Goal: Navigation & Orientation: Find specific page/section

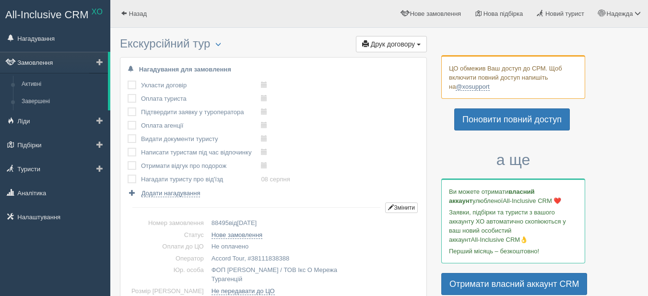
click at [42, 60] on link "Замовлення" at bounding box center [54, 62] width 108 height 21
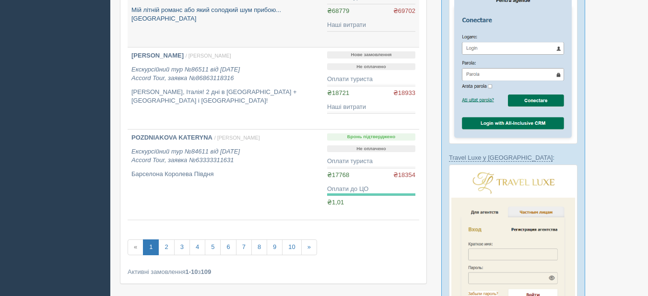
scroll to position [719, 0]
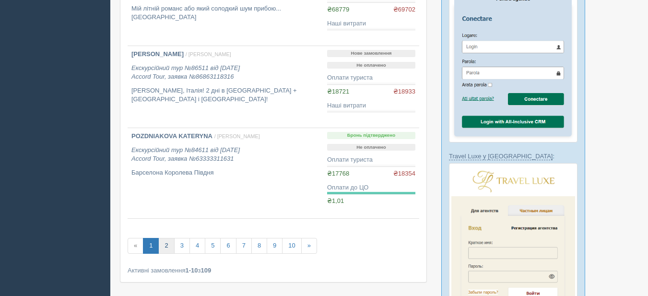
click at [167, 248] on link "2" at bounding box center [166, 246] width 16 height 16
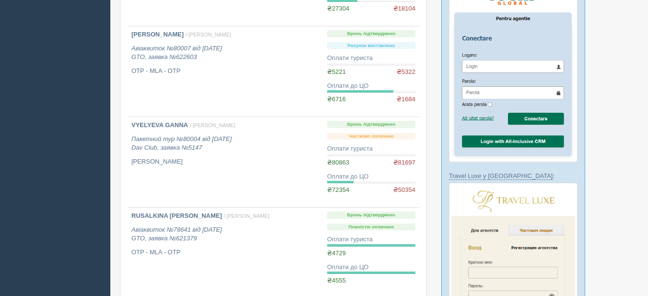
scroll to position [767, 0]
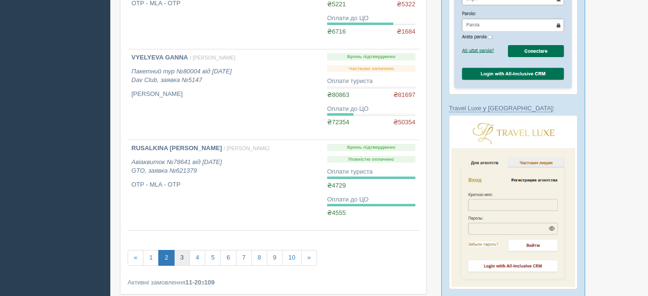
click at [184, 262] on link "3" at bounding box center [182, 258] width 16 height 16
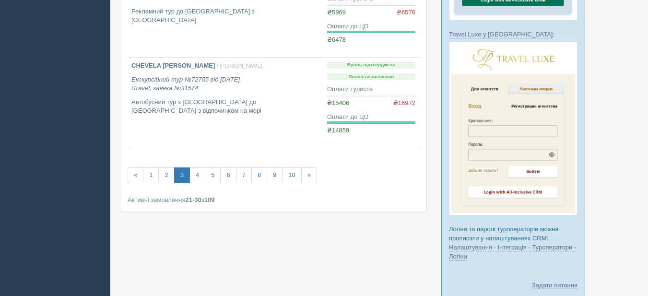
scroll to position [863, 0]
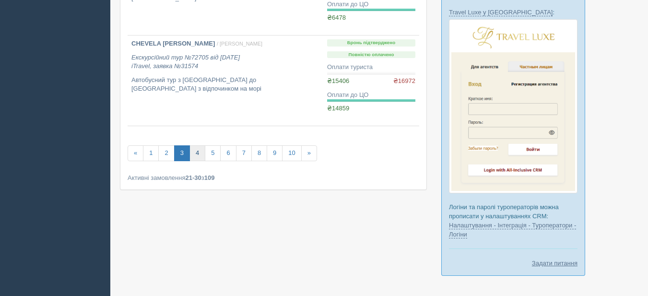
click at [199, 154] on link "4" at bounding box center [197, 153] width 16 height 16
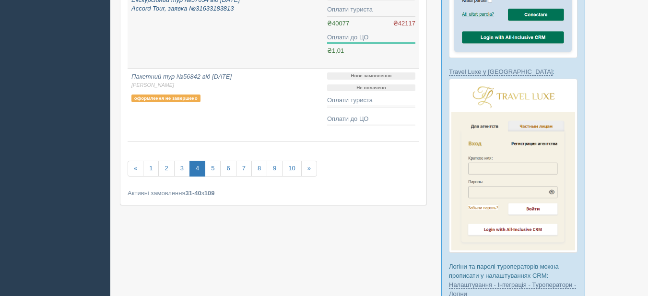
scroll to position [815, 0]
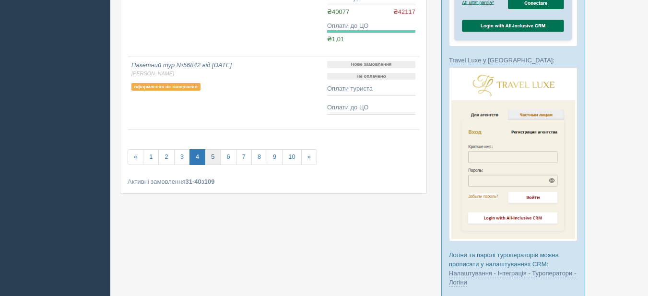
click at [212, 156] on link "5" at bounding box center [213, 157] width 16 height 16
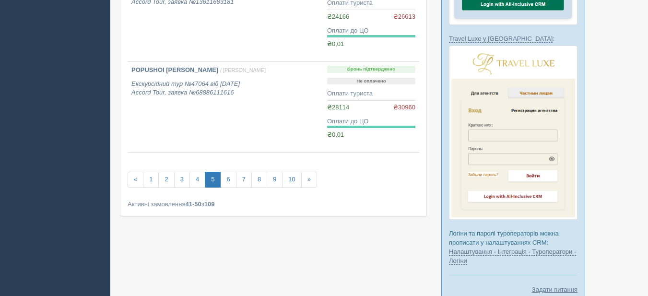
scroll to position [896, 0]
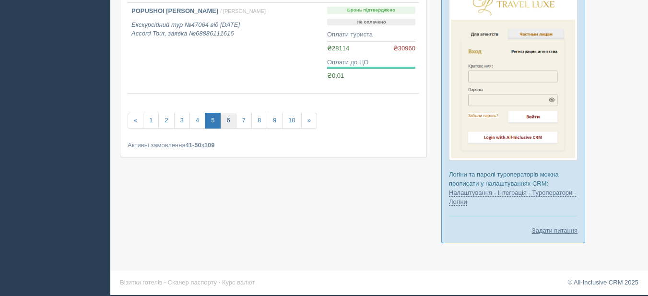
click at [231, 121] on link "6" at bounding box center [228, 121] width 16 height 16
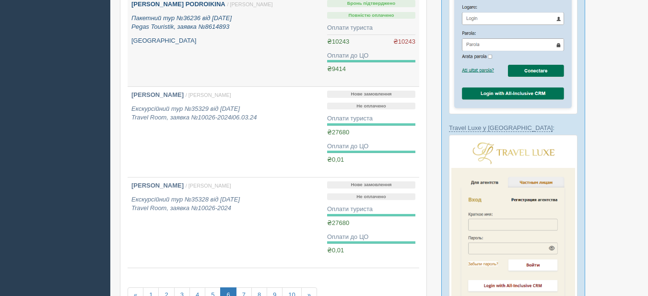
scroll to position [767, 0]
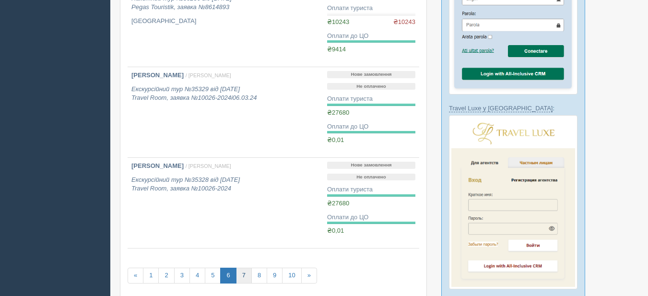
click at [243, 278] on link "7" at bounding box center [244, 276] width 16 height 16
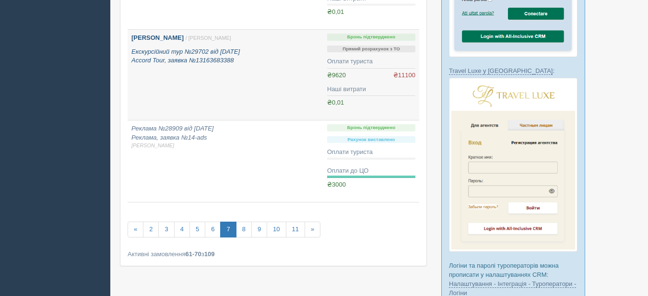
scroll to position [815, 0]
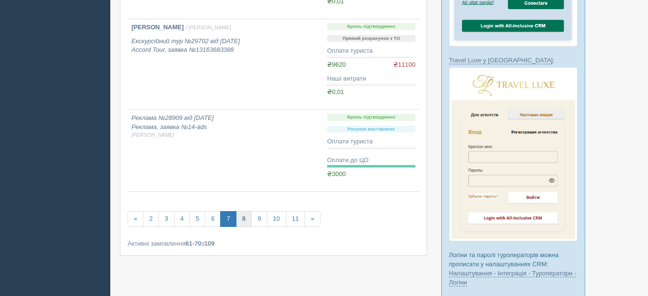
click at [245, 221] on link "8" at bounding box center [244, 219] width 16 height 16
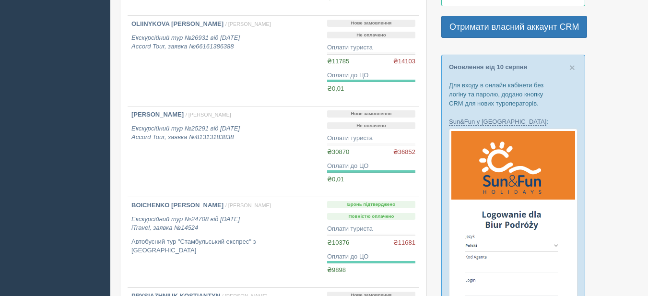
scroll to position [384, 0]
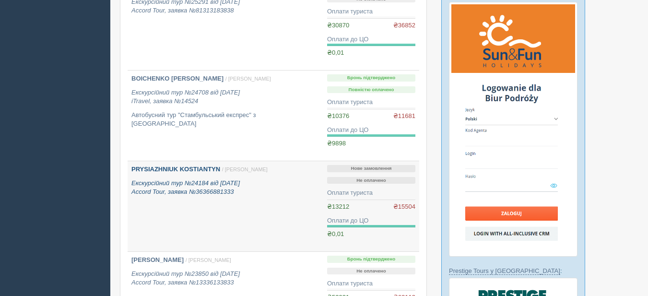
click at [194, 166] on b "PRYSIAZHNIUK KOSTIANTYN" at bounding box center [175, 168] width 89 height 7
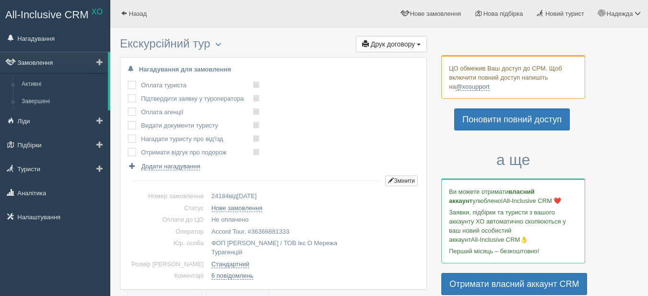
click at [46, 58] on link "Замовлення" at bounding box center [54, 62] width 108 height 21
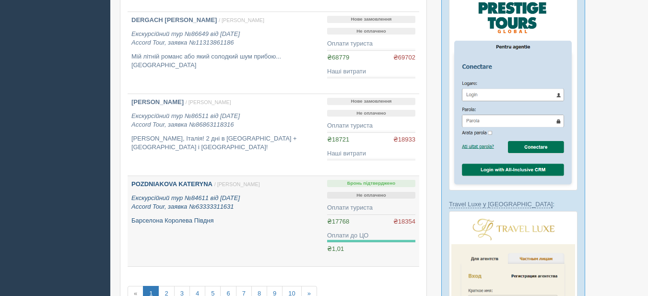
scroll to position [863, 0]
